Goal: Task Accomplishment & Management: Complete application form

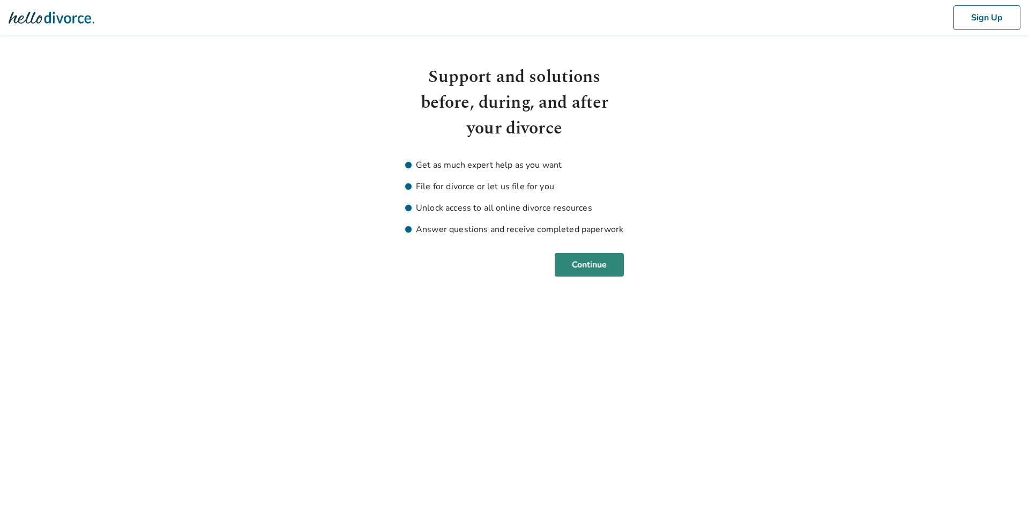
click at [567, 266] on button "Continue" at bounding box center [589, 265] width 69 height 24
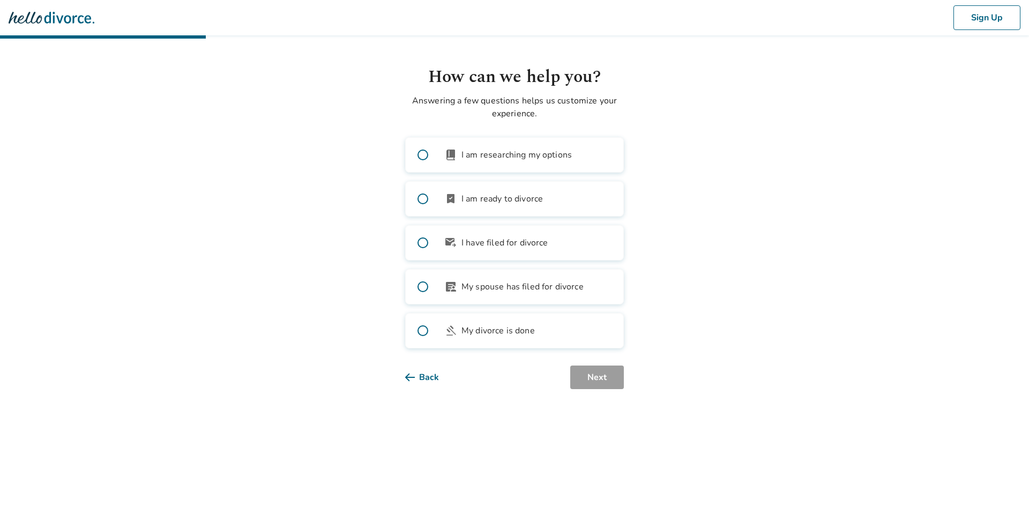
click at [36, 25] on img at bounding box center [52, 17] width 86 height 21
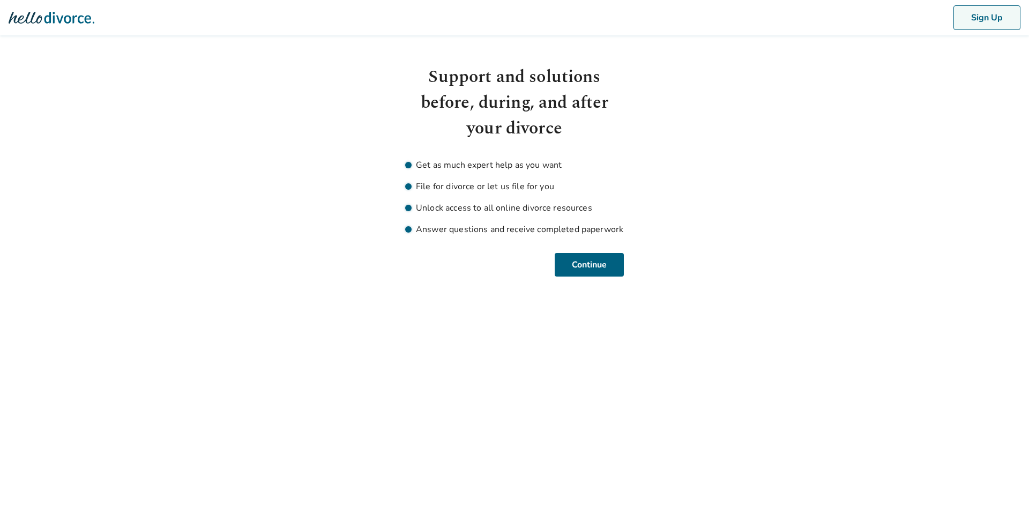
click at [974, 23] on button "Sign Up" at bounding box center [986, 17] width 67 height 25
click at [989, 25] on button "Sign Up" at bounding box center [986, 17] width 67 height 25
click at [568, 256] on button "Continue" at bounding box center [589, 265] width 69 height 24
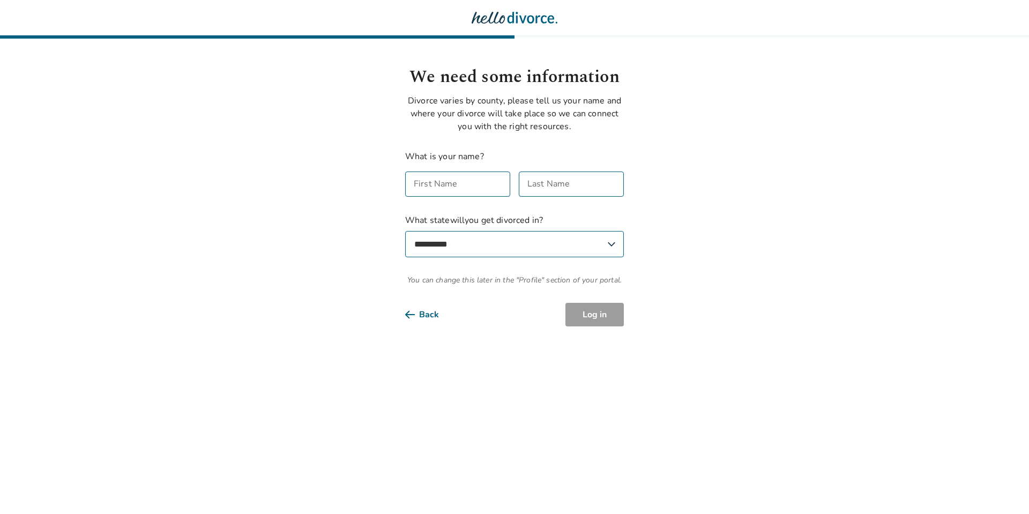
click at [531, 21] on img at bounding box center [515, 17] width 86 height 21
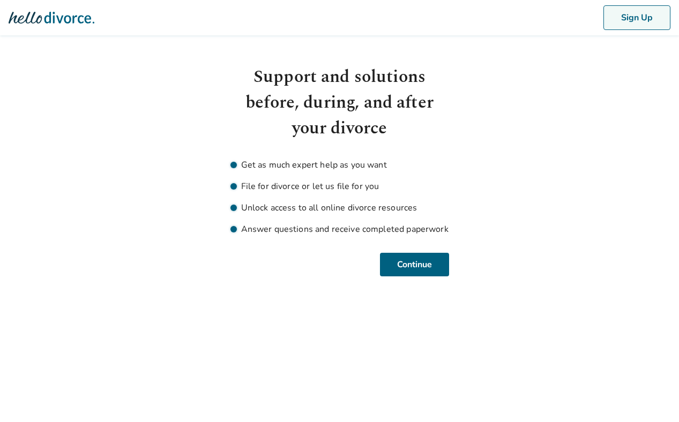
click at [638, 27] on button "Sign Up" at bounding box center [636, 17] width 67 height 25
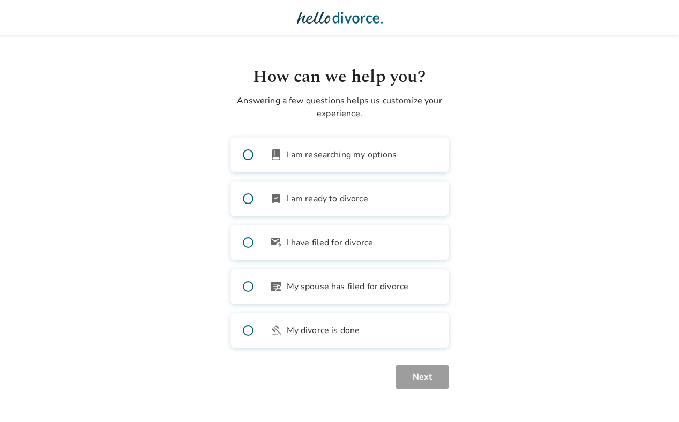
click at [334, 245] on span "I have filed for divorce" at bounding box center [330, 242] width 87 height 13
click at [412, 375] on button "Next" at bounding box center [422, 377] width 54 height 24
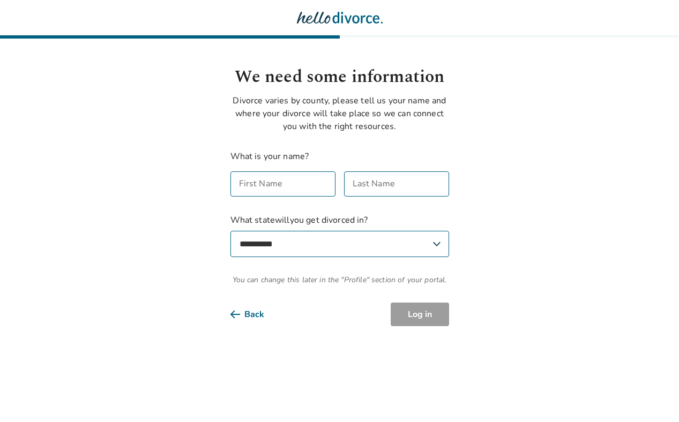
click at [326, 16] on img at bounding box center [340, 17] width 86 height 21
